Goal: Information Seeking & Learning: Learn about a topic

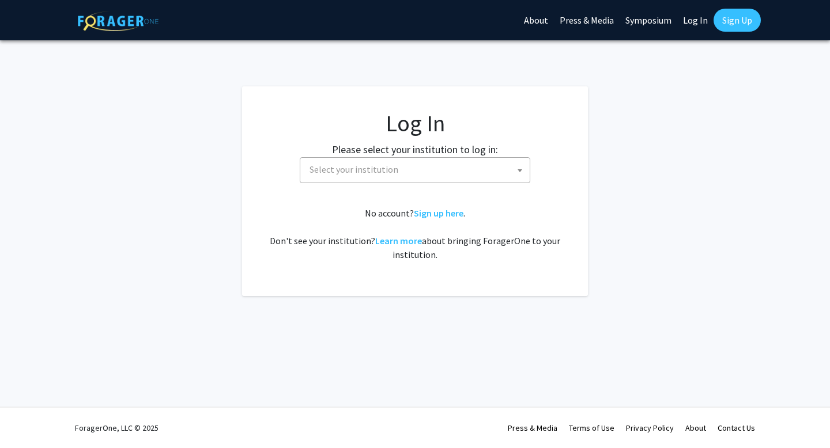
select select
click at [473, 162] on span "Select your institution" at bounding box center [417, 170] width 225 height 24
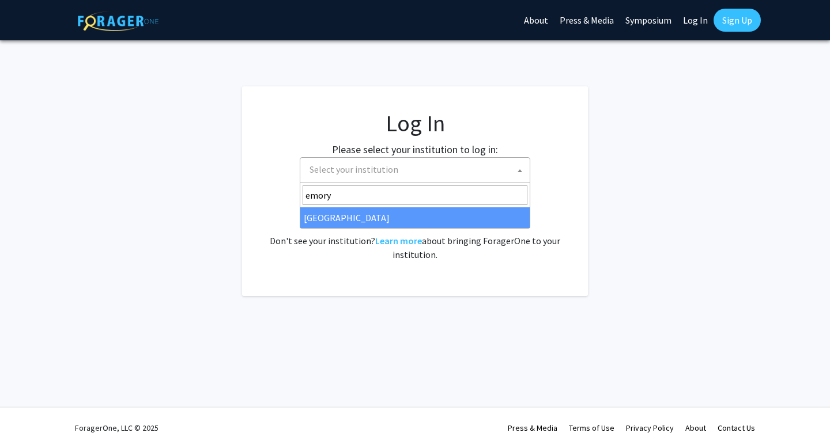
type input "emory"
select select "12"
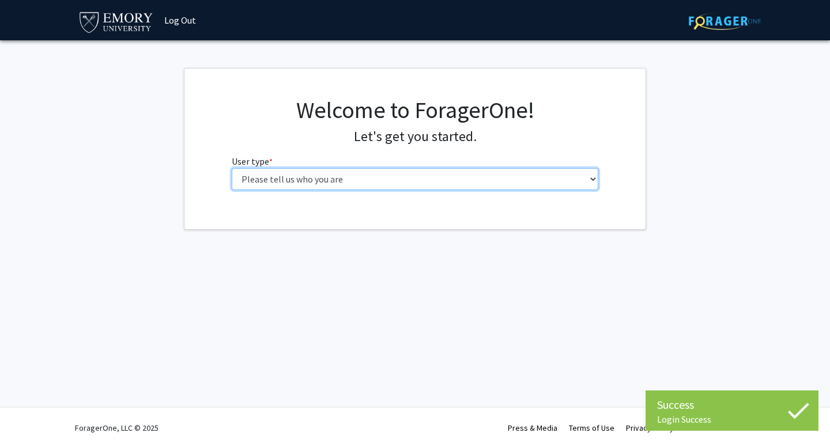
click at [269, 181] on select "Please tell us who you are Undergraduate Student Master's Student Doctoral Cand…" at bounding box center [415, 179] width 367 height 22
select select "1: undergrad"
click at [232, 168] on select "Please tell us who you are Undergraduate Student Master's Student Doctoral Cand…" at bounding box center [415, 179] width 367 height 22
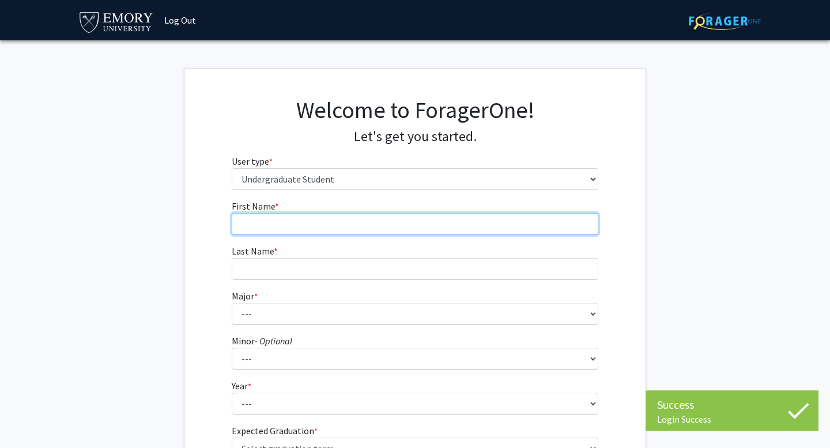
click at [373, 231] on input "First Name * required" at bounding box center [415, 224] width 367 height 22
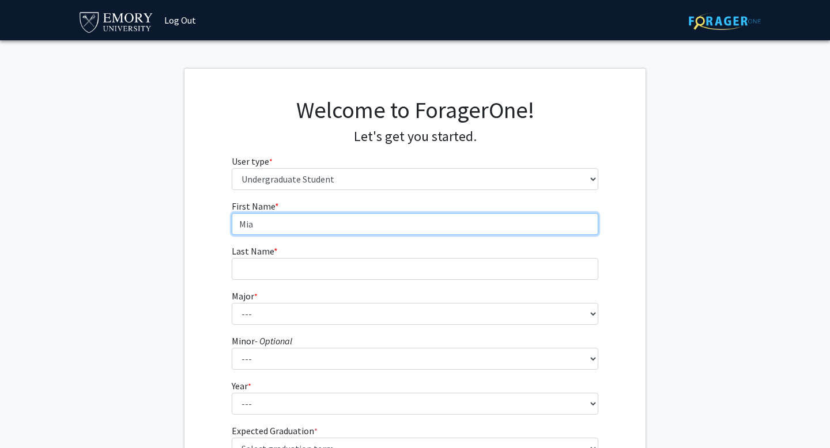
type input "Mia"
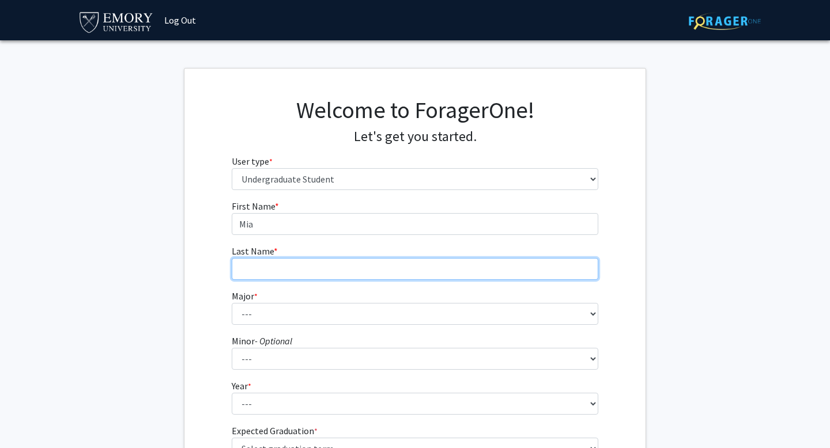
click at [326, 265] on input "Last Name * required" at bounding box center [415, 269] width 367 height 22
type input "[PERSON_NAME]"
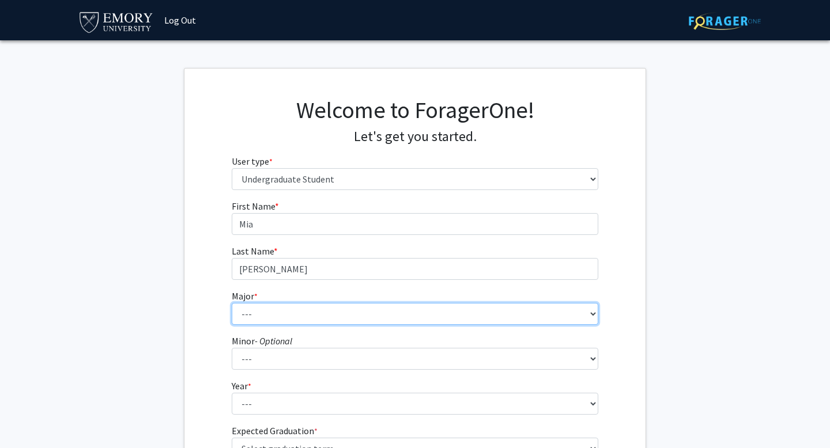
click at [290, 309] on select "--- Accounting African American Studies African Studies American Studies Analyt…" at bounding box center [415, 314] width 367 height 22
select select "12: 973"
click at [232, 303] on select "--- Accounting African American Studies African Studies American Studies Analyt…" at bounding box center [415, 314] width 367 height 22
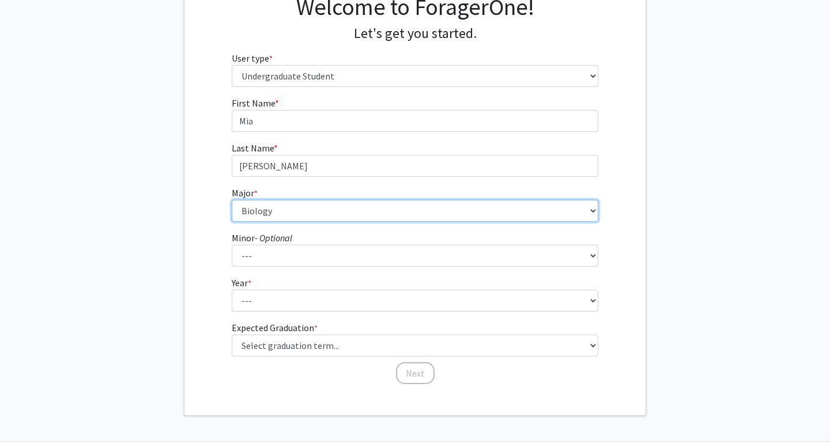
scroll to position [118, 0]
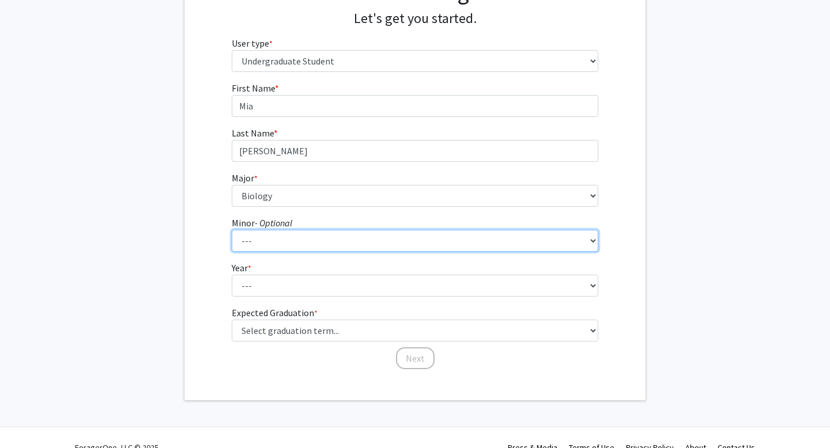
click at [329, 238] on select "--- African American Studies African Studies American Studies Ancient Mediterra…" at bounding box center [415, 241] width 367 height 22
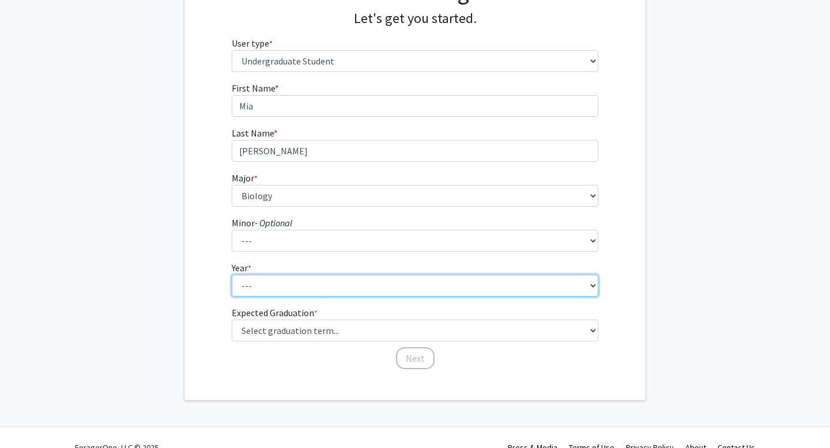
click at [260, 284] on select "--- First-year Sophomore Junior Senior Postbaccalaureate Certificate" at bounding box center [415, 286] width 367 height 22
select select "2: sophomore"
click at [232, 275] on select "--- First-year Sophomore Junior Senior Postbaccalaureate Certificate" at bounding box center [415, 286] width 367 height 22
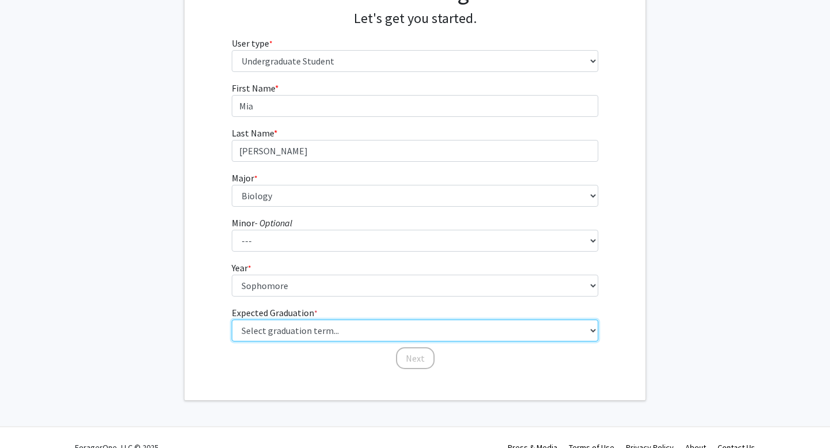
click at [271, 328] on select "Select graduation term... Spring 2025 Summer 2025 Fall 2025 Winter 2025 Spring …" at bounding box center [415, 331] width 367 height 22
select select "13: spring_2028"
click at [232, 320] on select "Select graduation term... Spring 2025 Summer 2025 Fall 2025 Winter 2025 Spring …" at bounding box center [415, 331] width 367 height 22
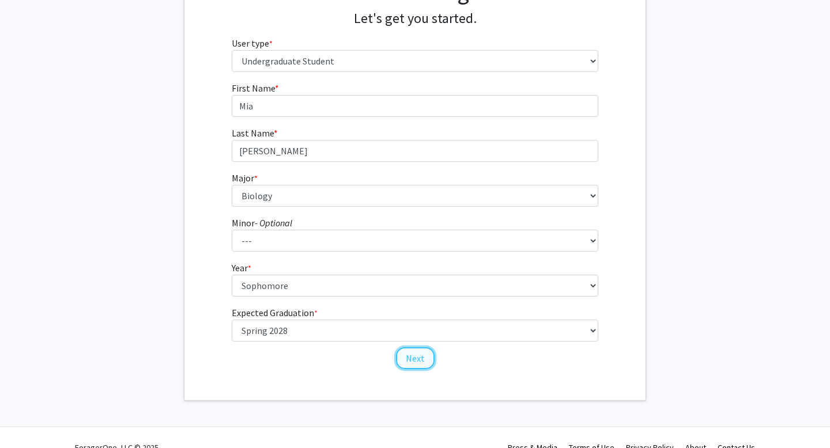
click at [418, 364] on button "Next" at bounding box center [415, 359] width 39 height 22
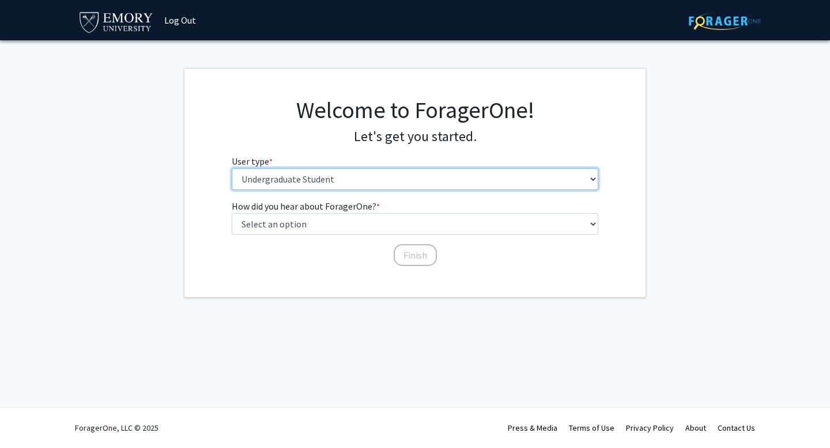
click at [372, 187] on select "Please tell us who you are Undergraduate Student Master's Student Doctoral Cand…" at bounding box center [415, 179] width 367 height 22
click at [232, 168] on select "Please tell us who you are Undergraduate Student Master's Student Doctoral Cand…" at bounding box center [415, 179] width 367 height 22
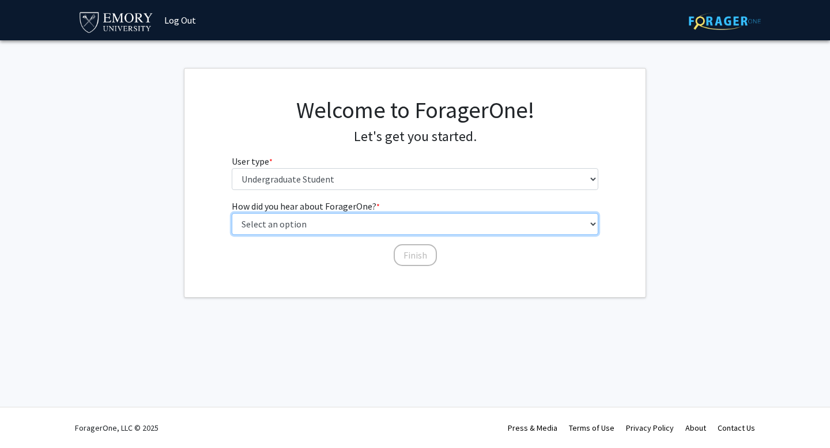
click at [361, 223] on select "Select an option Peer/student recommendation Faculty/staff recommendation Unive…" at bounding box center [415, 224] width 367 height 22
select select "3: university_website"
click at [232, 213] on select "Select an option Peer/student recommendation Faculty/staff recommendation Unive…" at bounding box center [415, 224] width 367 height 22
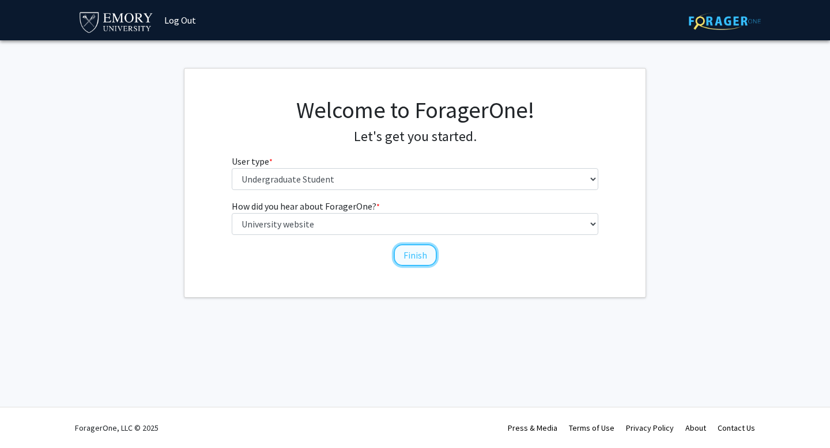
click at [410, 255] on button "Finish" at bounding box center [415, 255] width 43 height 22
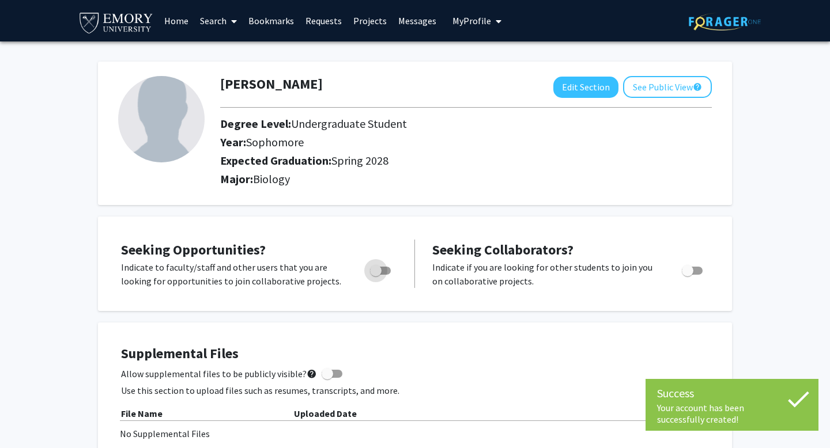
click at [383, 267] on span "Toggle" at bounding box center [380, 271] width 21 height 8
click at [376, 275] on input "Are you actively seeking opportunities?" at bounding box center [375, 275] width 1 height 1
checkbox input "true"
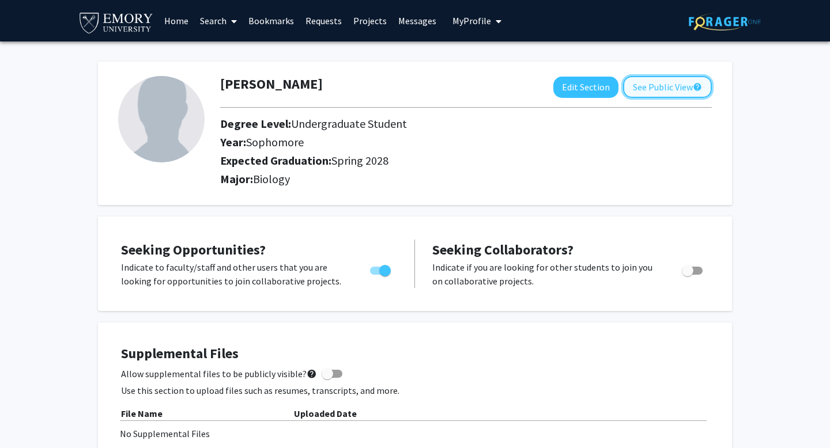
click at [645, 90] on button "See Public View help" at bounding box center [667, 87] width 89 height 22
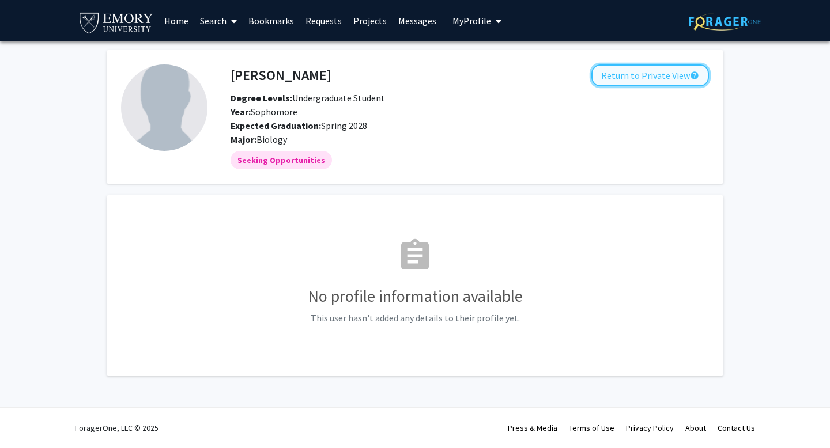
click at [633, 80] on button "Return to Private View help" at bounding box center [650, 76] width 118 height 22
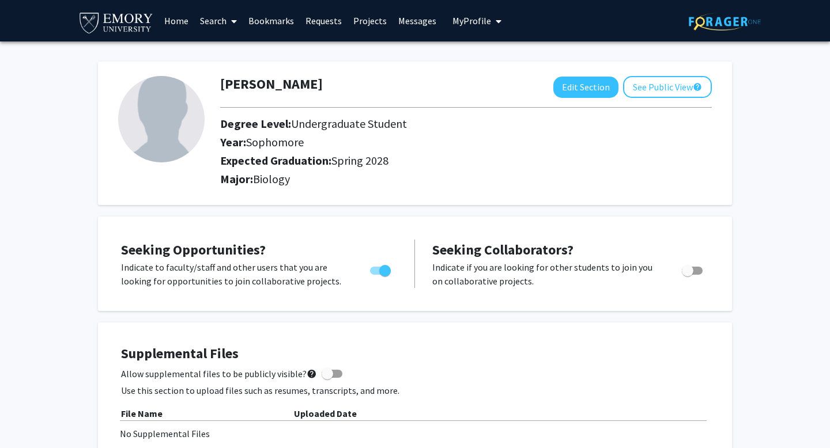
click at [366, 22] on link "Projects" at bounding box center [370, 21] width 45 height 40
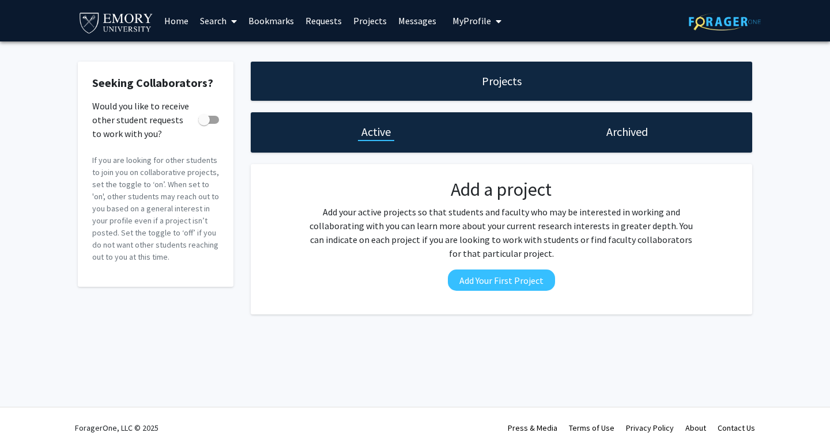
click at [222, 24] on link "Search" at bounding box center [218, 21] width 48 height 40
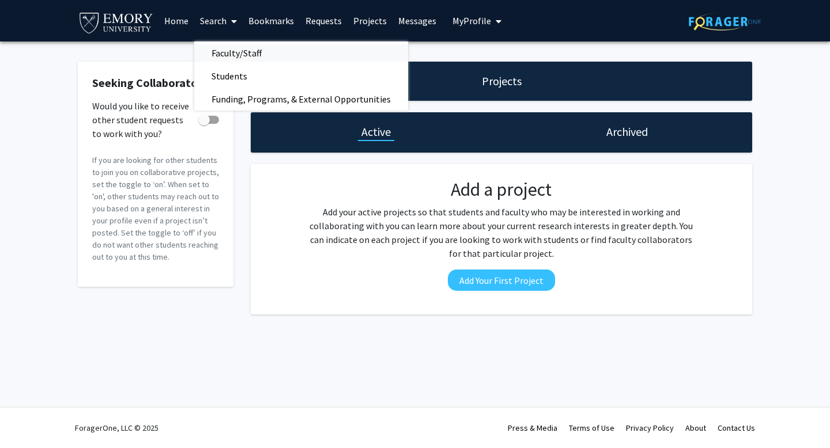
click at [233, 51] on span "Faculty/Staff" at bounding box center [236, 52] width 85 height 23
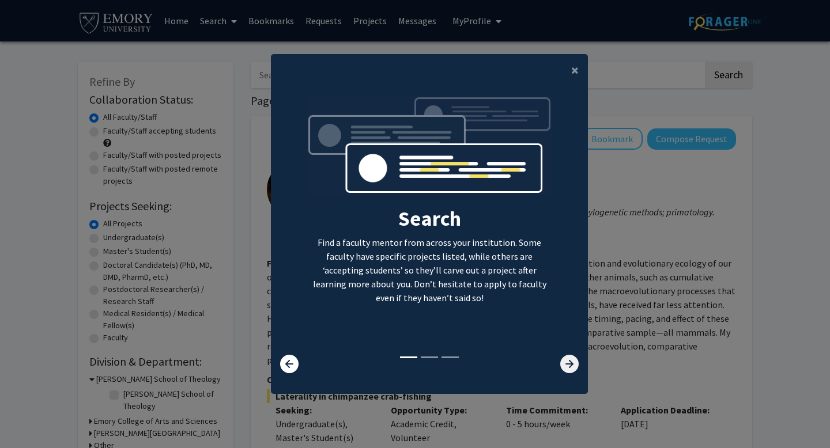
click at [575, 368] on icon at bounding box center [569, 364] width 18 height 18
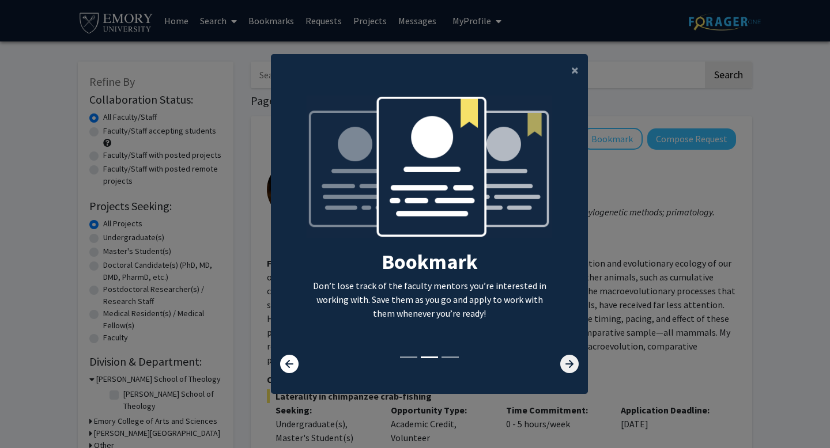
click at [576, 369] on icon at bounding box center [569, 364] width 18 height 18
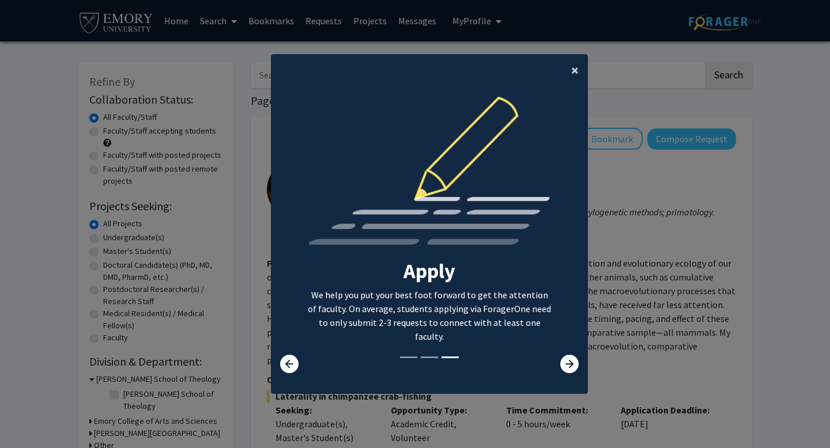
click at [572, 69] on span "×" at bounding box center [574, 70] width 7 height 18
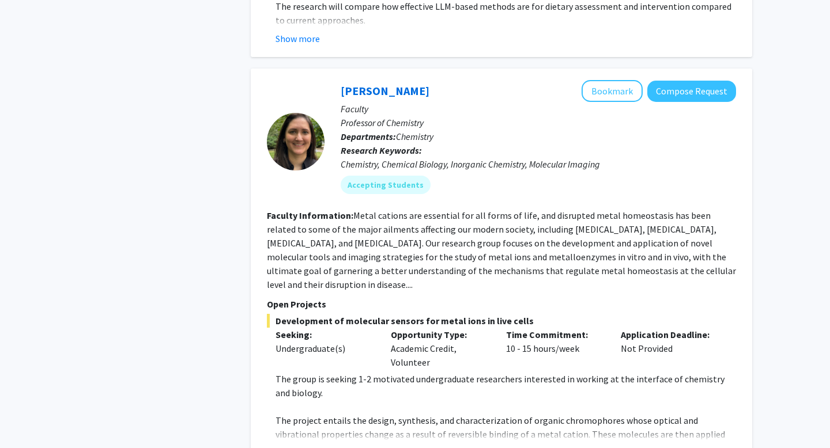
scroll to position [2058, 0]
click at [312, 445] on button "Show more" at bounding box center [297, 452] width 44 height 14
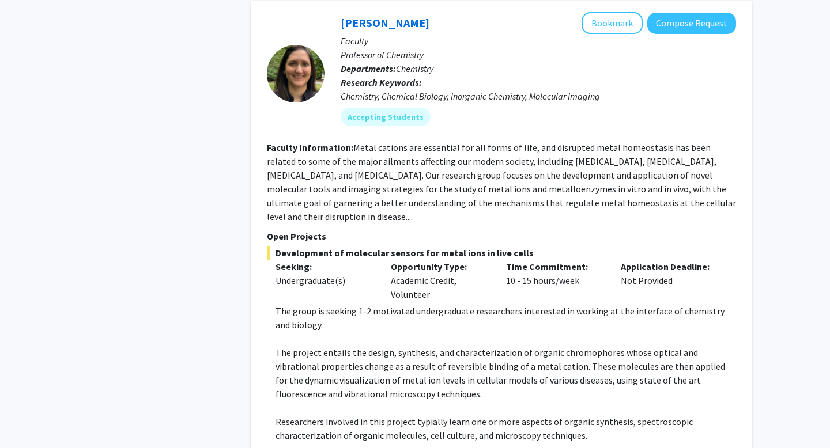
scroll to position [2123, 0]
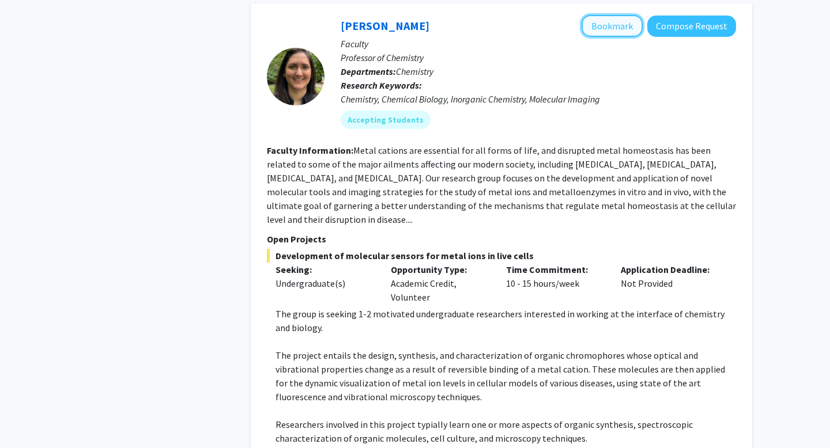
click at [614, 18] on button "Bookmark" at bounding box center [611, 26] width 61 height 22
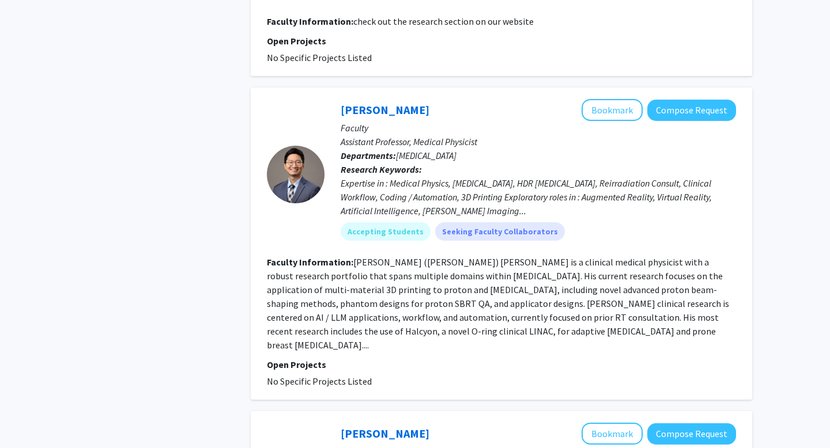
scroll to position [2817, 0]
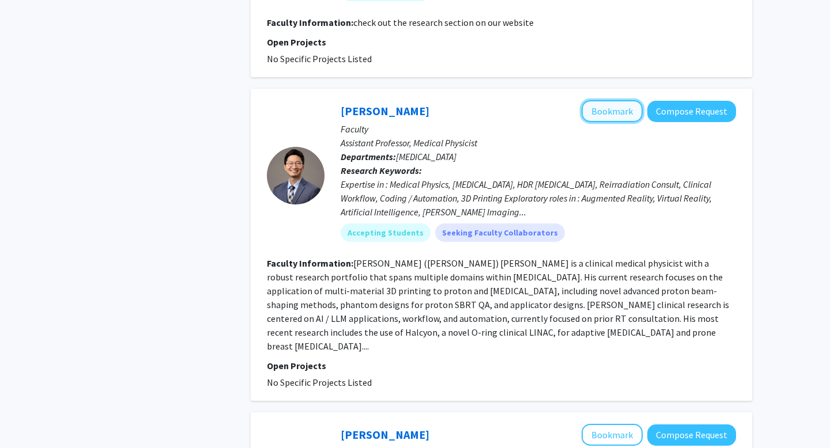
click at [604, 100] on button "Bookmark" at bounding box center [611, 111] width 61 height 22
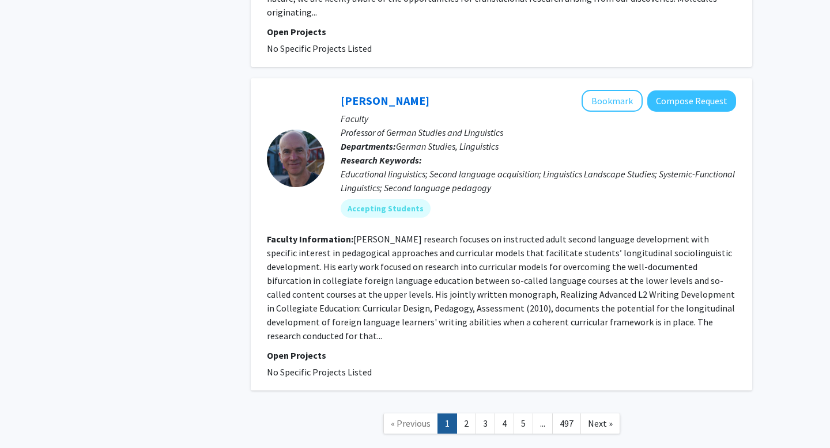
scroll to position [3772, 0]
click at [463, 413] on link "2" at bounding box center [466, 423] width 20 height 20
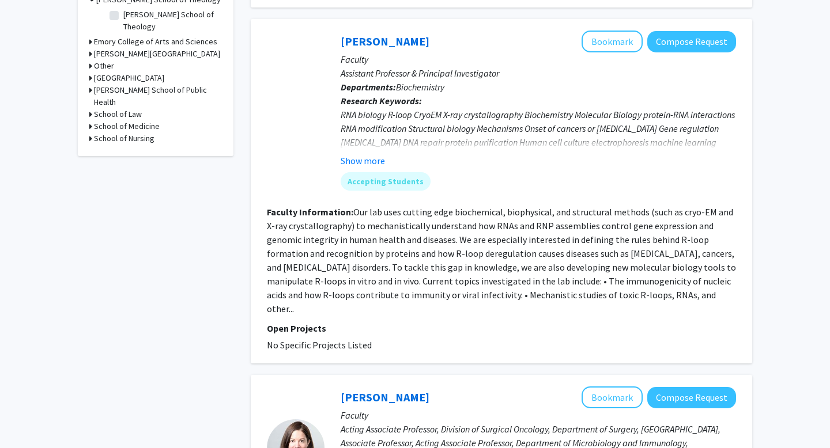
scroll to position [363, 0]
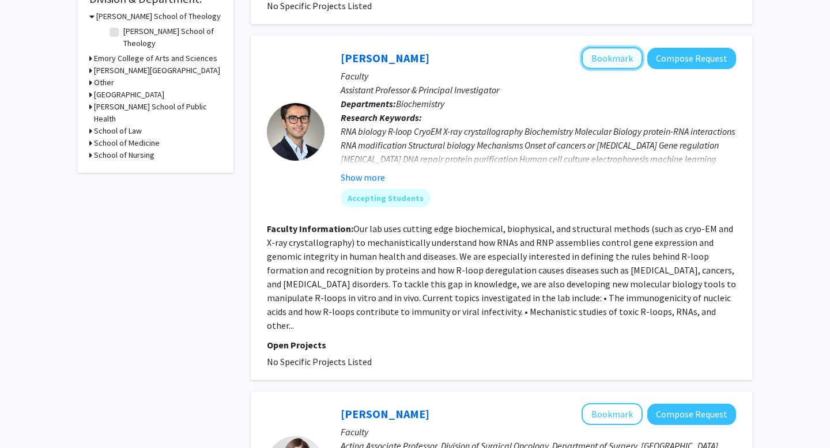
click at [629, 66] on button "Bookmark" at bounding box center [611, 58] width 61 height 22
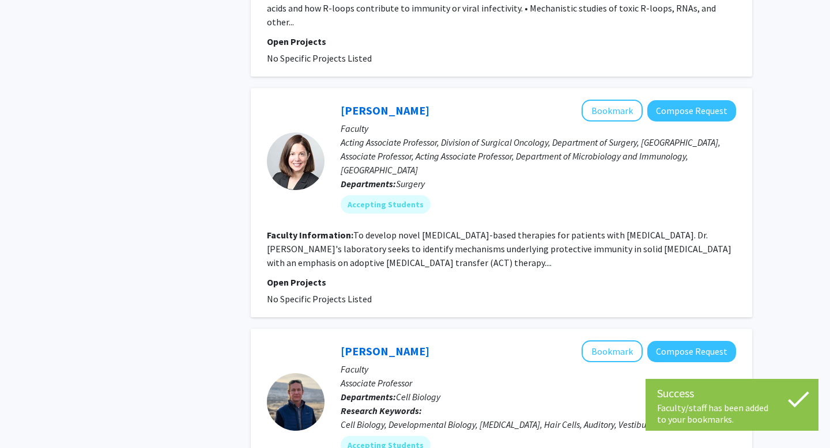
scroll to position [667, 0]
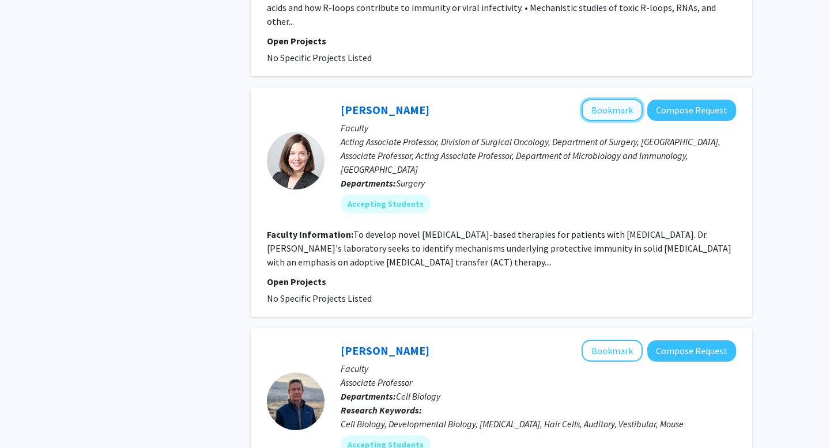
click at [598, 102] on button "Bookmark" at bounding box center [611, 110] width 61 height 22
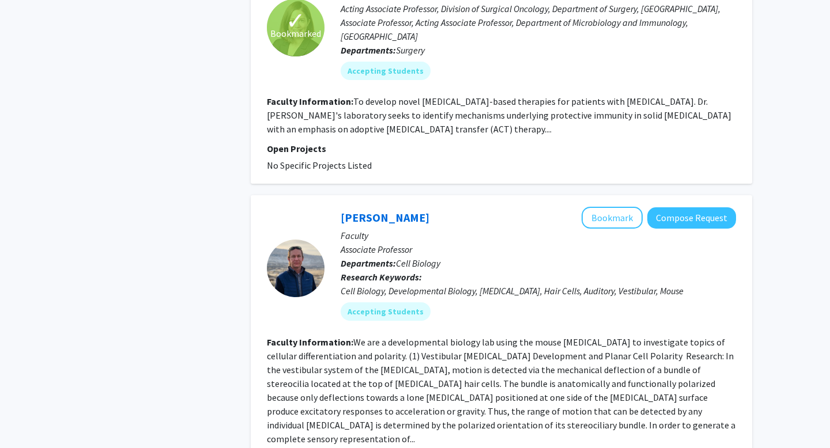
scroll to position [794, 0]
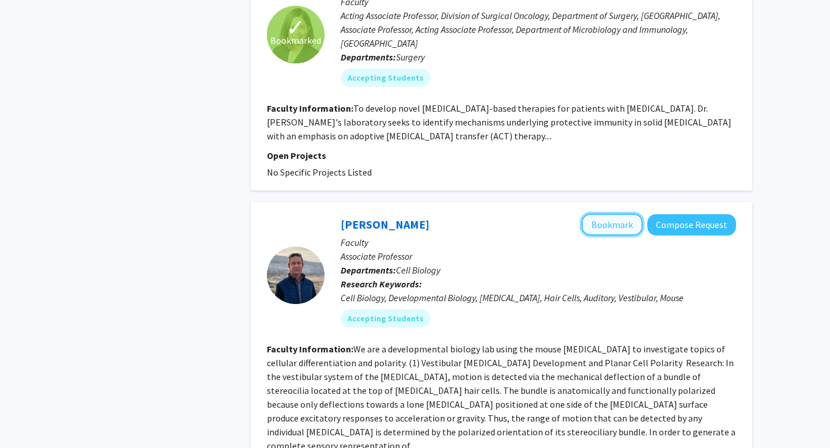
click at [606, 219] on button "Bookmark" at bounding box center [611, 225] width 61 height 22
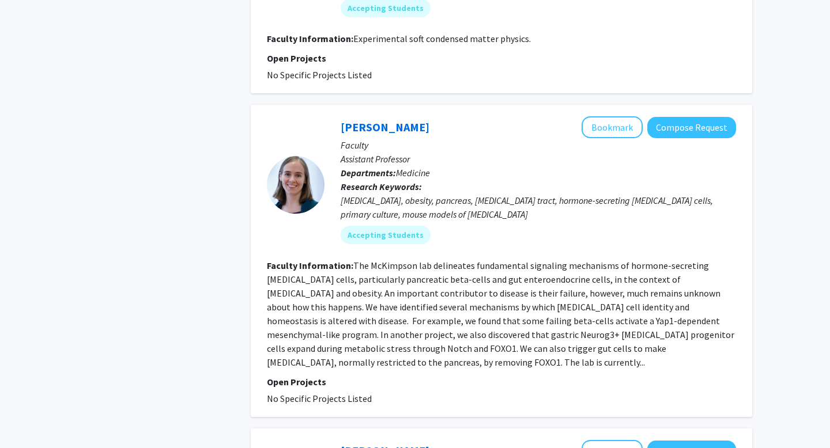
scroll to position [1417, 0]
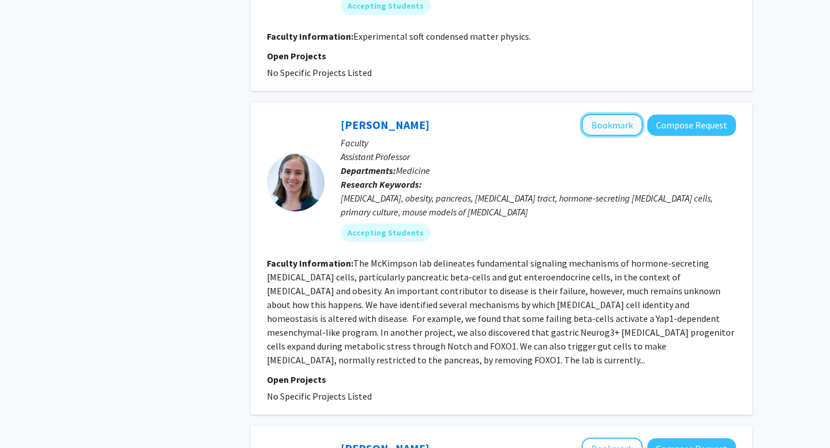
click at [620, 114] on button "Bookmark" at bounding box center [611, 125] width 61 height 22
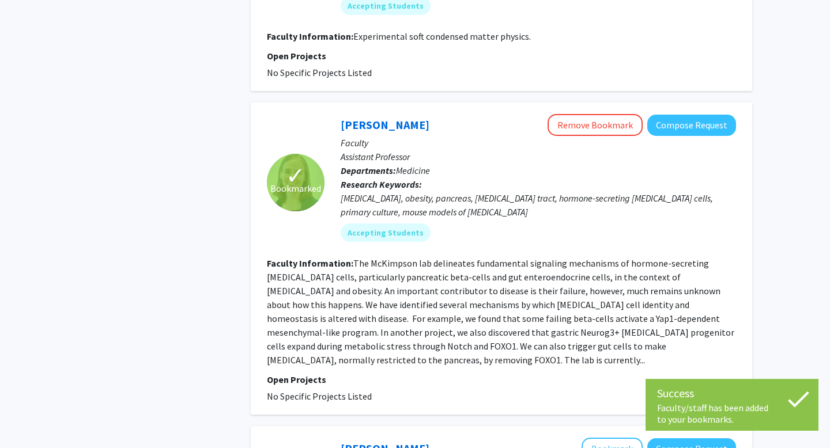
click at [631, 321] on fg-read-more "The McKimpson lab delineates fundamental signaling mechanisms of hormone-secret…" at bounding box center [500, 312] width 467 height 108
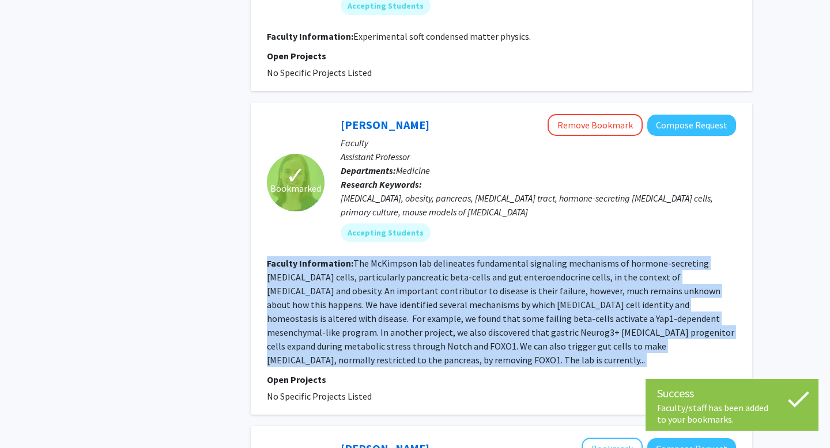
click at [631, 321] on fg-read-more "The McKimpson lab delineates fundamental signaling mechanisms of hormone-secret…" at bounding box center [500, 312] width 467 height 108
click at [601, 277] on fg-read-more "The McKimpson lab delineates fundamental signaling mechanisms of hormone-secret…" at bounding box center [500, 312] width 467 height 108
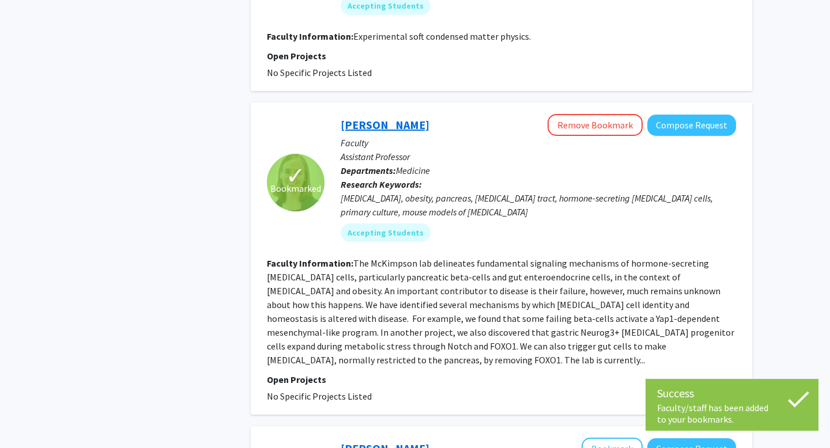
click at [392, 118] on link "[PERSON_NAME]" at bounding box center [385, 125] width 89 height 14
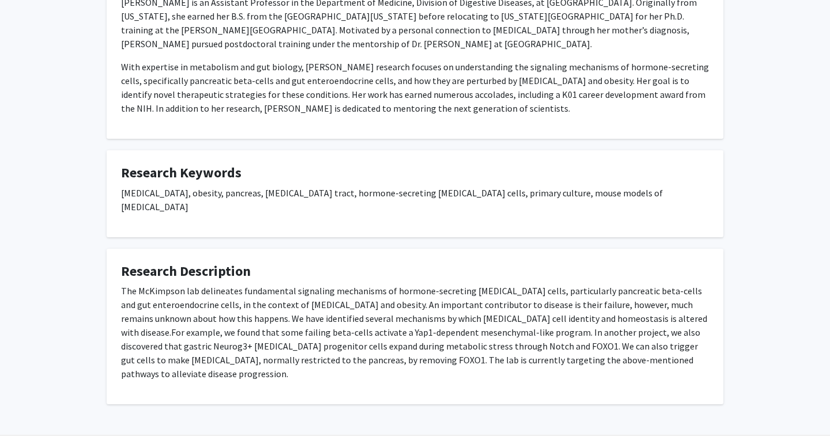
scroll to position [250, 0]
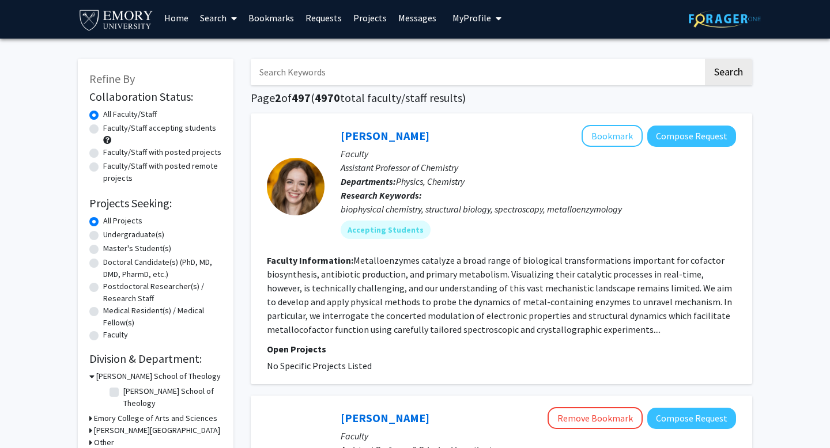
scroll to position [4, 0]
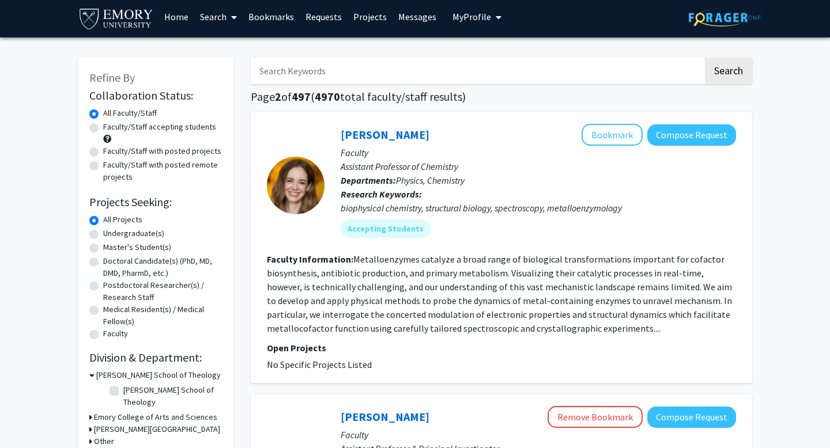
click at [103, 152] on label "Faculty/Staff with posted projects" at bounding box center [162, 151] width 118 height 12
click at [103, 152] on input "Faculty/Staff with posted projects" at bounding box center [106, 148] width 7 height 7
radio input "true"
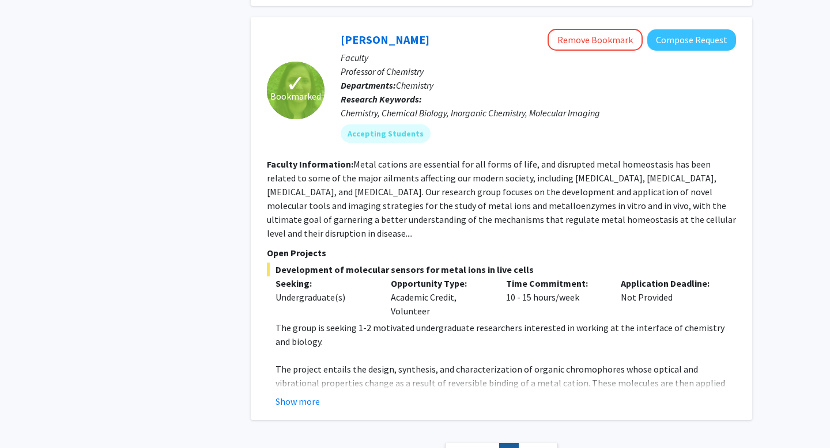
scroll to position [2110, 0]
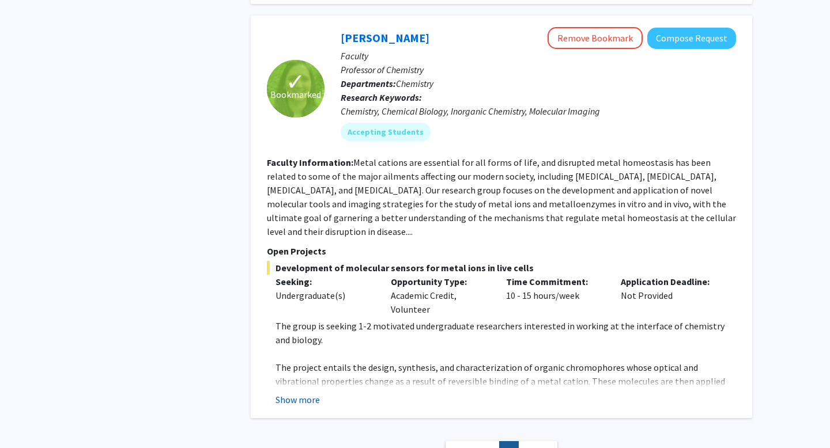
click at [311, 393] on button "Show more" at bounding box center [297, 400] width 44 height 14
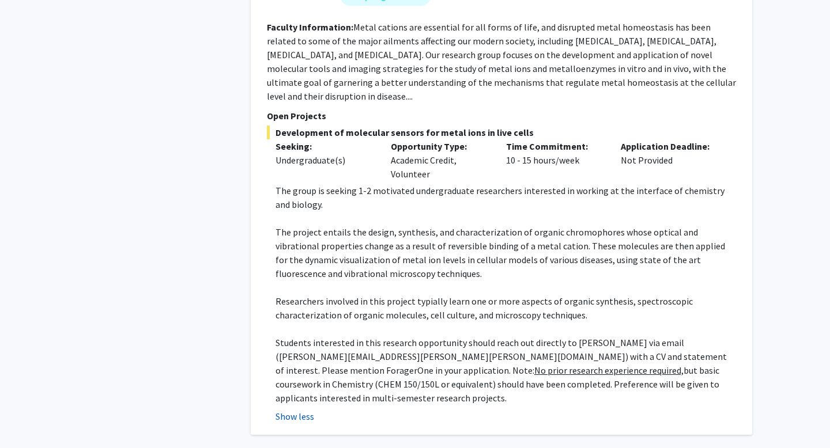
scroll to position [2245, 0]
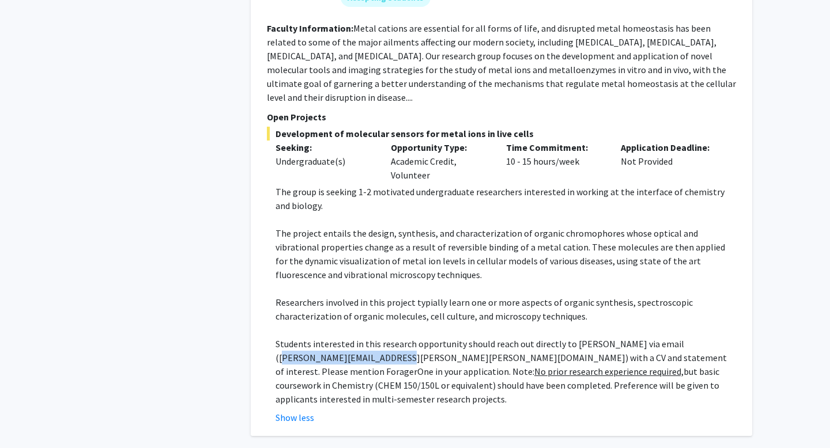
drag, startPoint x: 279, startPoint y: 327, endPoint x: 390, endPoint y: 330, distance: 110.7
click at [390, 337] on p "Students interested in this research opportunity should reach out directly to […" at bounding box center [505, 371] width 460 height 69
copy p "[PERSON_NAME][EMAIL_ADDRESS][PERSON_NAME][PERSON_NAME][DOMAIN_NAME]"
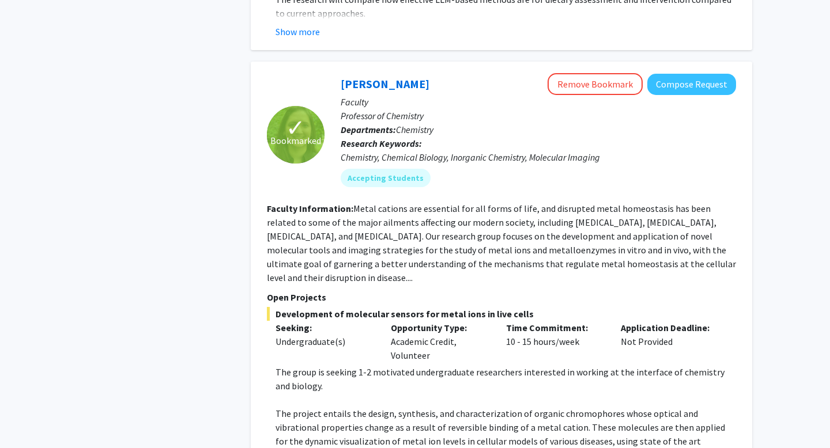
scroll to position [2057, 0]
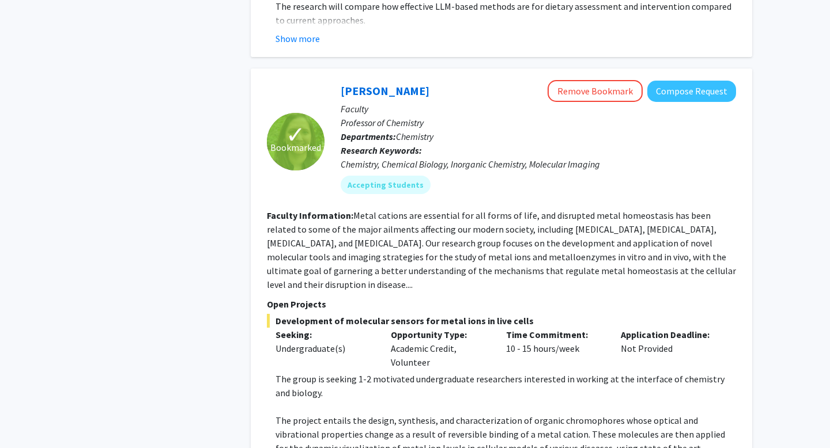
click at [363, 226] on fg-read-more "Metal cations are essential for all forms of life, and disrupted metal homeosta…" at bounding box center [501, 250] width 469 height 81
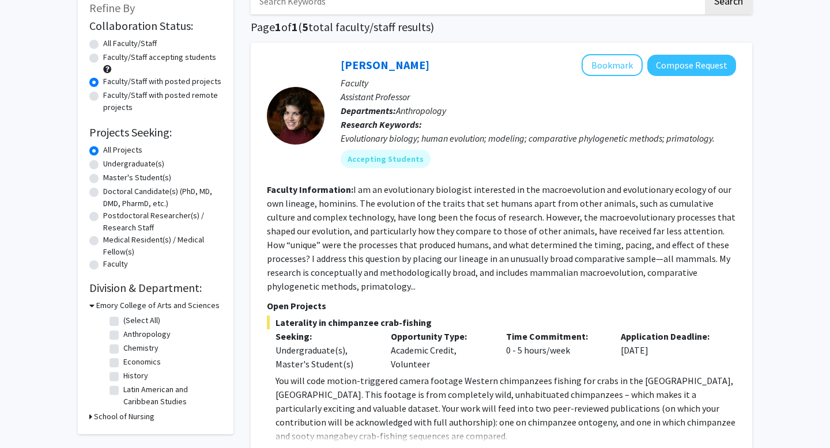
scroll to position [0, 0]
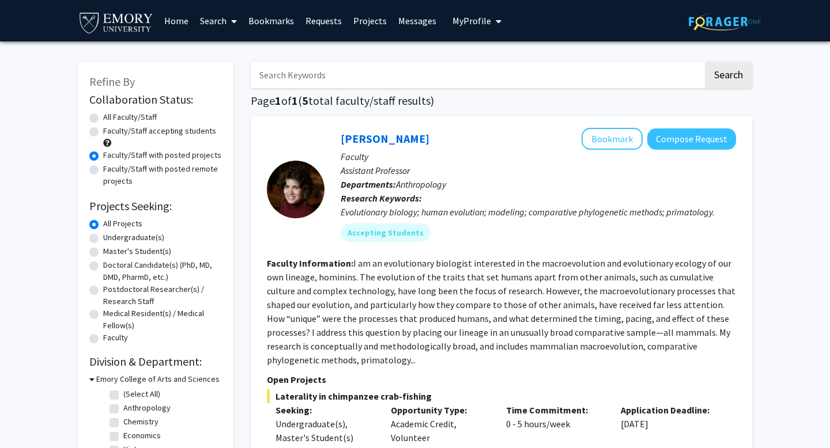
click at [146, 236] on label "Undergraduate(s)" at bounding box center [133, 238] width 61 height 12
click at [111, 236] on input "Undergraduate(s)" at bounding box center [106, 235] width 7 height 7
radio input "true"
click at [128, 118] on label "All Faculty/Staff" at bounding box center [130, 117] width 54 height 12
click at [111, 118] on input "All Faculty/Staff" at bounding box center [106, 114] width 7 height 7
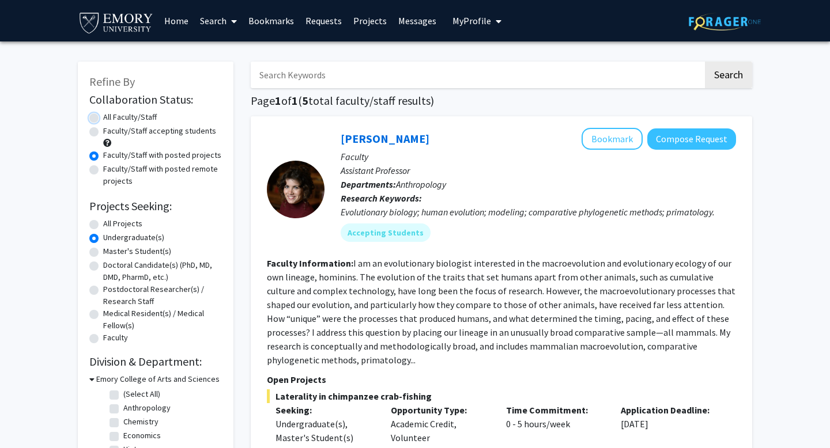
radio input "true"
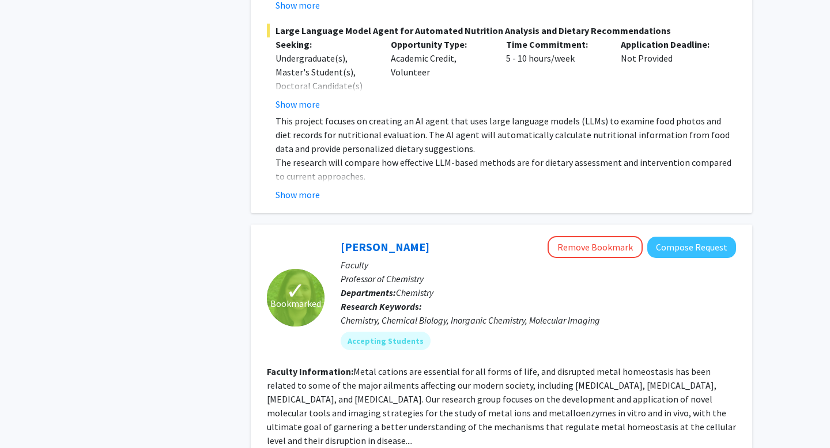
scroll to position [2180, 0]
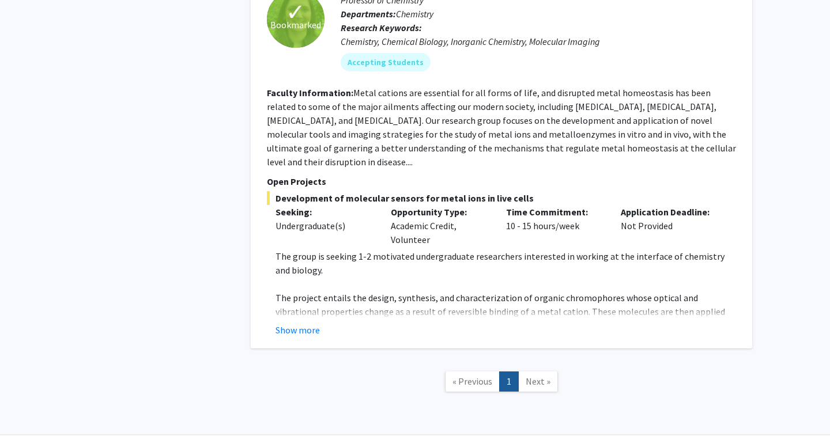
click at [530, 376] on span "Next »" at bounding box center [538, 382] width 25 height 12
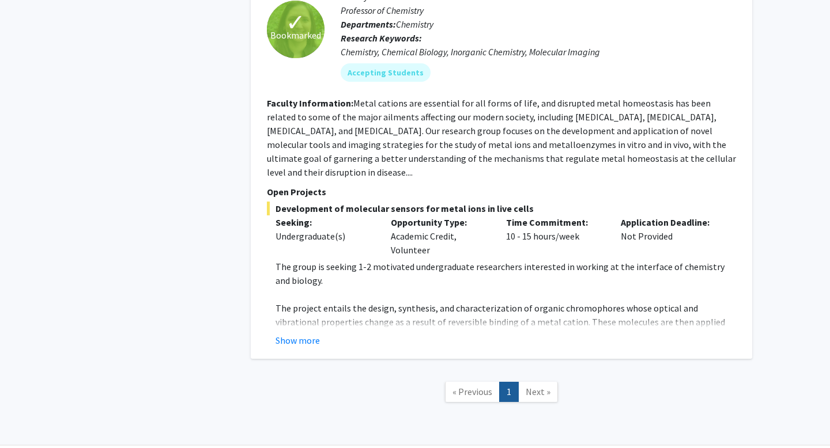
scroll to position [2171, 0]
click at [286, 333] on button "Show more" at bounding box center [297, 340] width 44 height 14
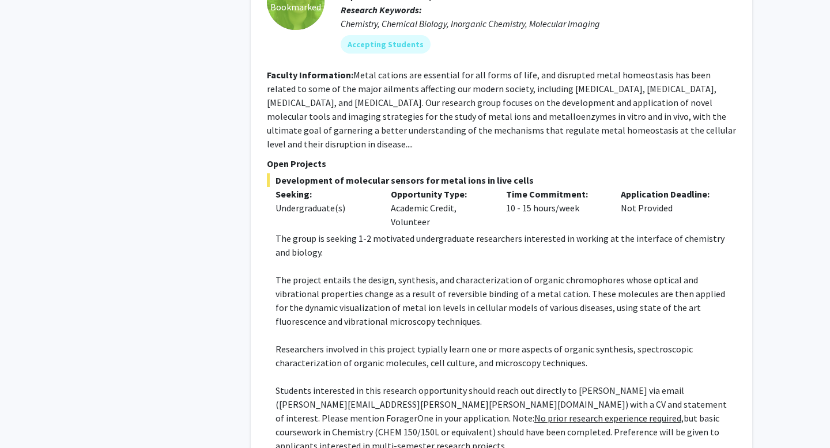
scroll to position [2197, 0]
